Goal: Task Accomplishment & Management: Manage account settings

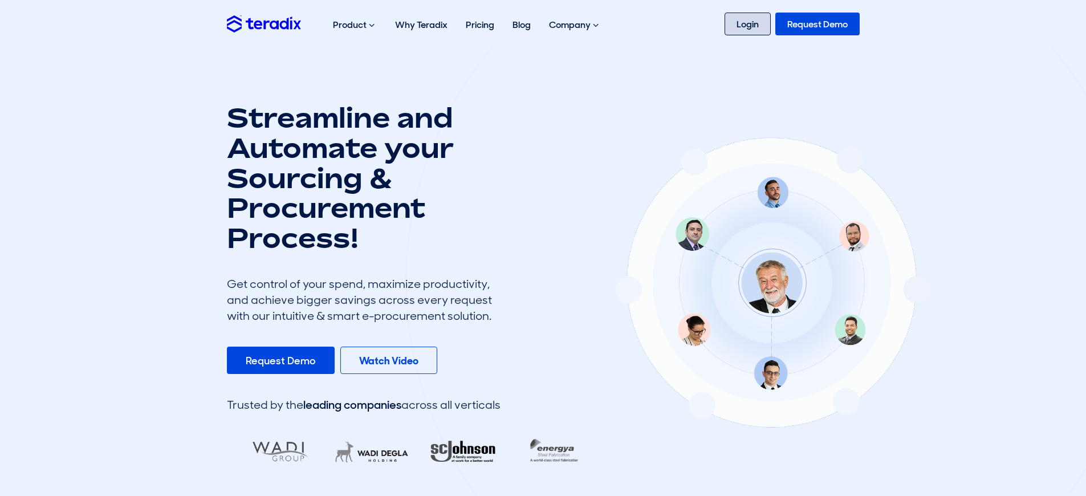
click at [746, 35] on link "Login" at bounding box center [748, 24] width 46 height 23
